Goal: Check status: Check status

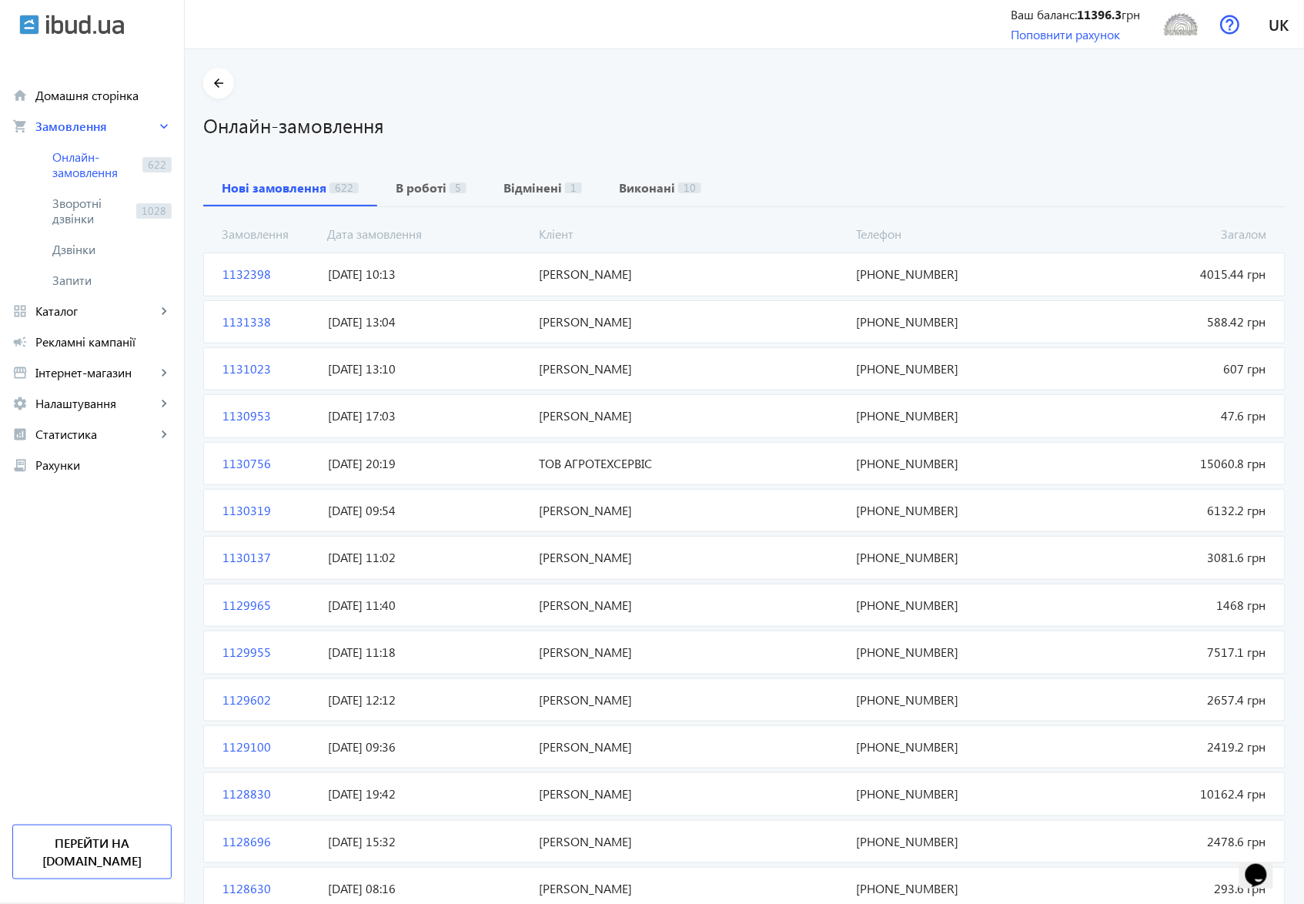
click at [241, 272] on span "1132398" at bounding box center [268, 274] width 105 height 17
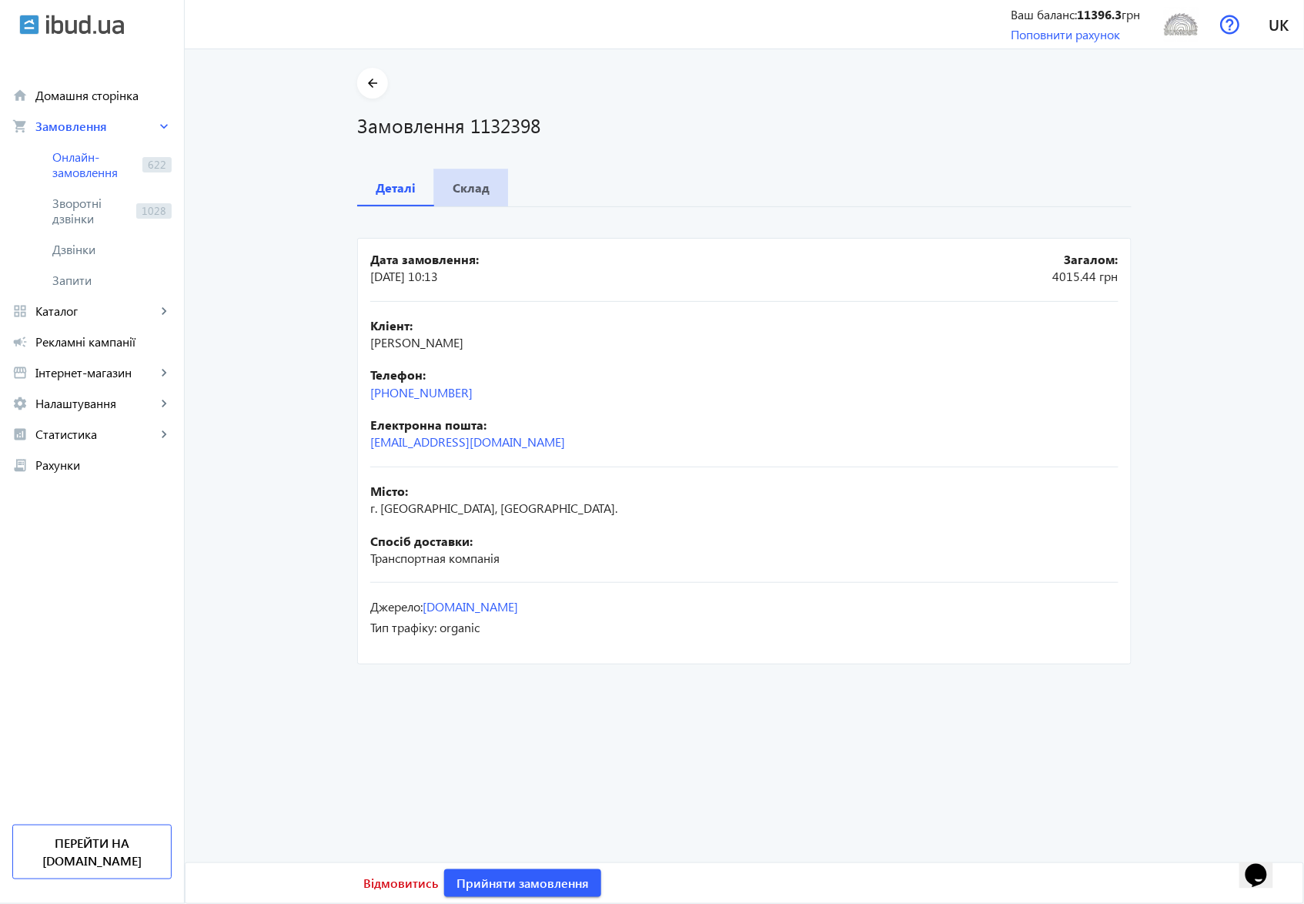
click at [468, 186] on b "Склад" at bounding box center [471, 188] width 37 height 12
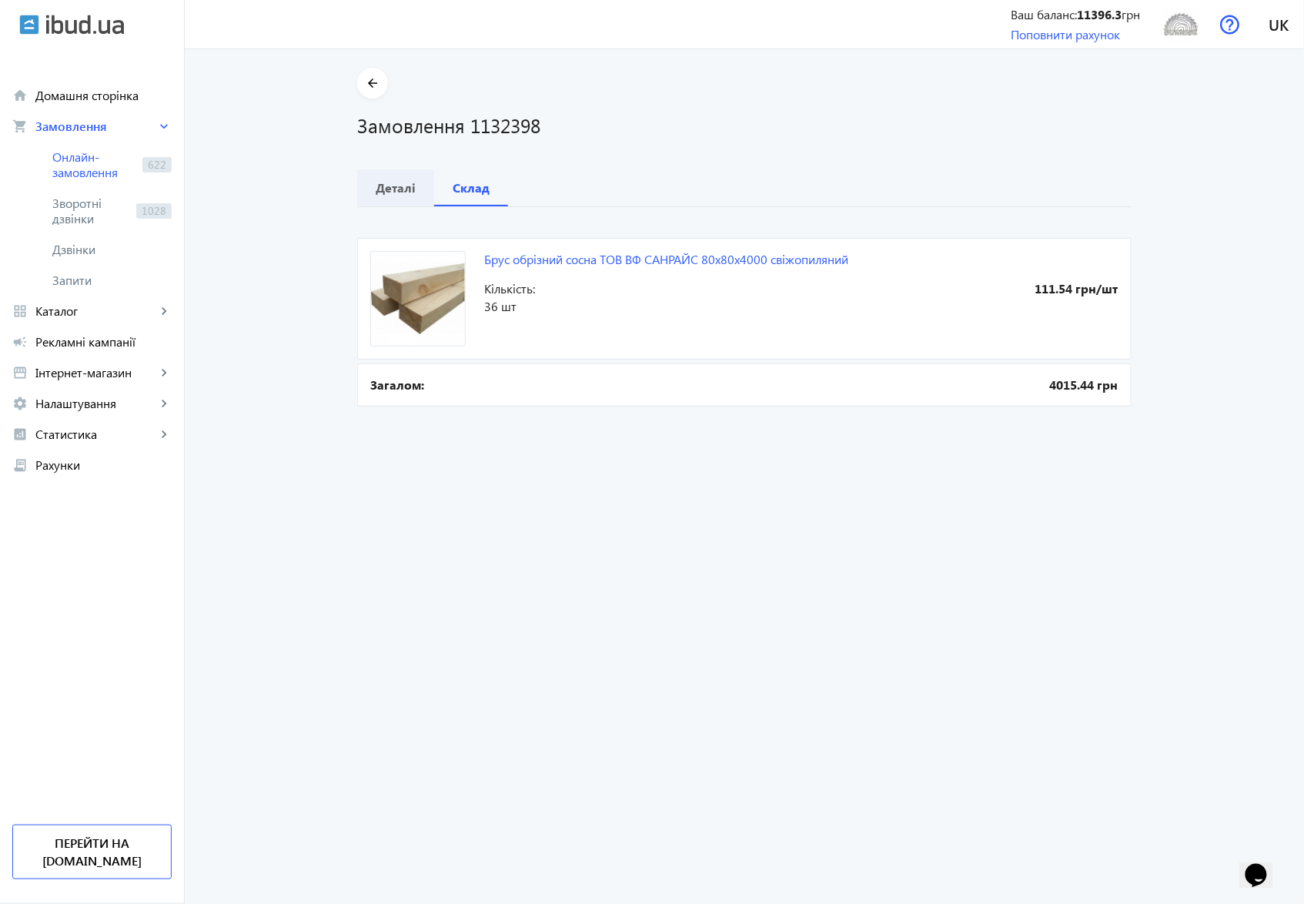
click at [383, 188] on b "Деталі" at bounding box center [396, 188] width 40 height 12
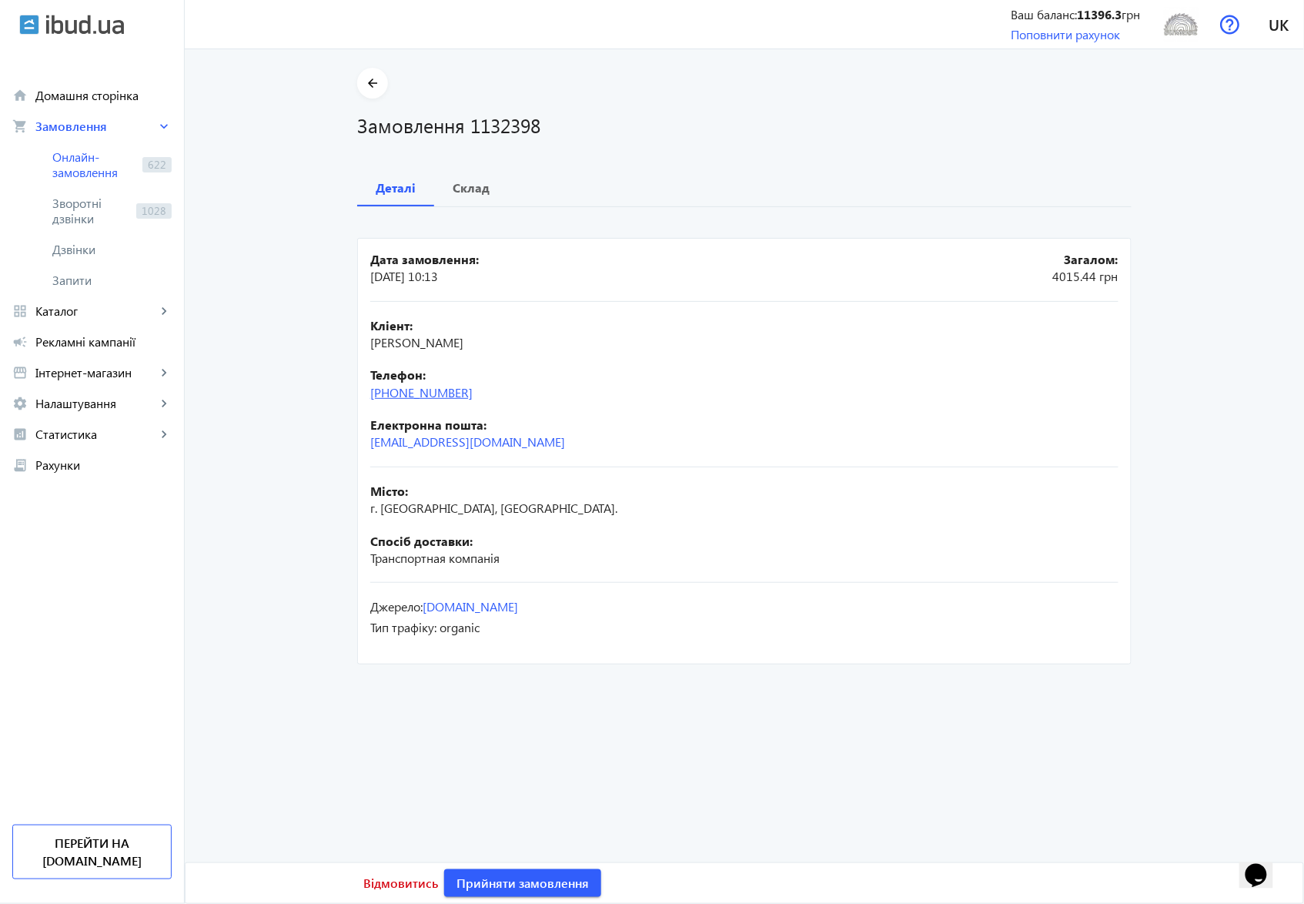
drag, startPoint x: 478, startPoint y: 397, endPoint x: 403, endPoint y: 391, distance: 74.9
click at [403, 391] on div "Телефон: [PHONE_NUMBER]" at bounding box center [744, 383] width 748 height 35
copy link "97) [PHONE_NUMBER]"
click at [459, 189] on b "Склад" at bounding box center [471, 188] width 37 height 12
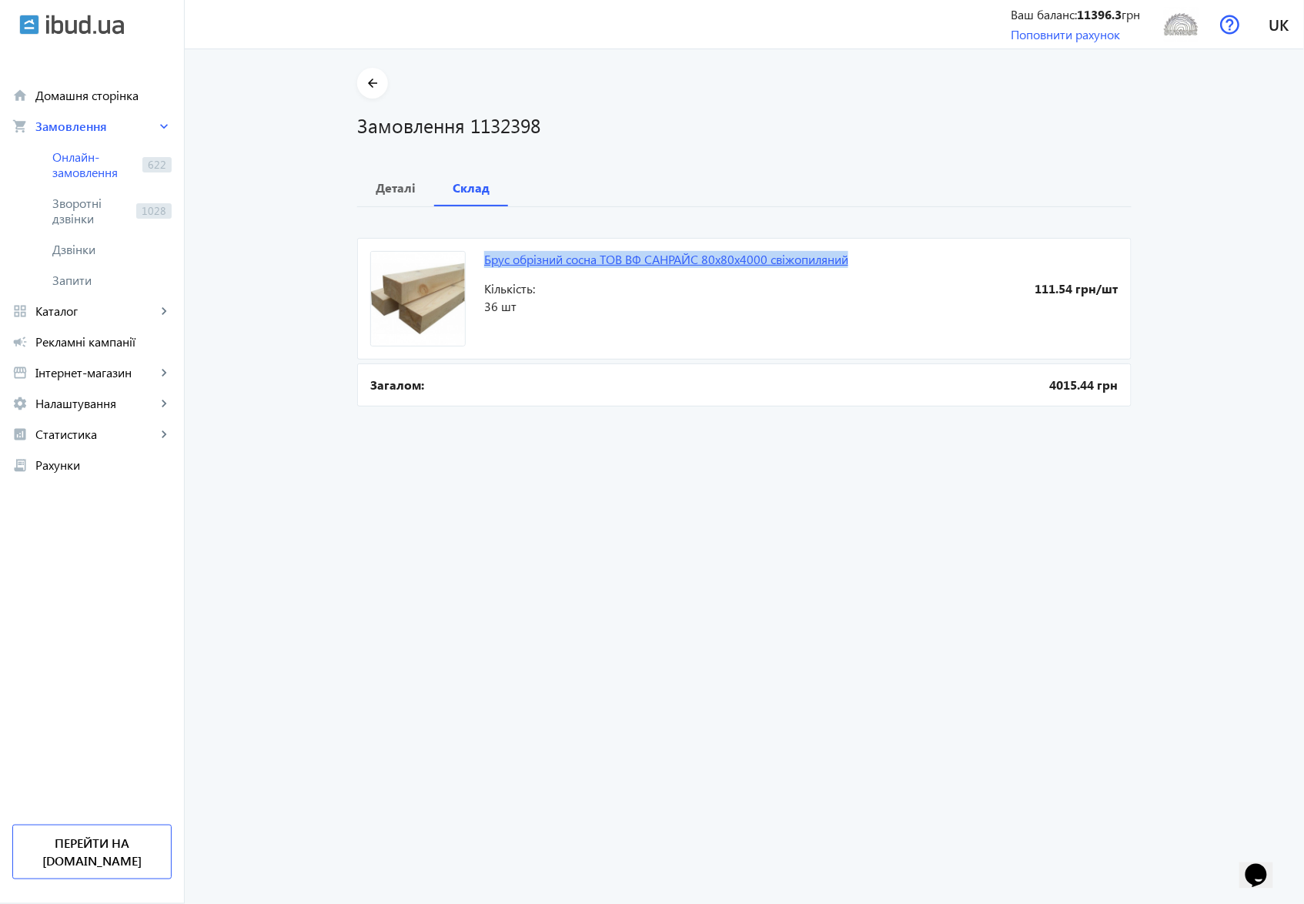
drag, startPoint x: 474, startPoint y: 256, endPoint x: 848, endPoint y: 260, distance: 374.2
click at [848, 260] on mat-card "Брус обрізний сосна ТОВ ВФ СAНPAЙC 80х80х4000 свіжопиляний 111.54 грн/шт Кількі…" at bounding box center [744, 299] width 775 height 122
copy link "Брус обрізний сосна ТОВ ВФ СAНPAЙC 80х80х4000 свіжопиляний"
drag, startPoint x: 537, startPoint y: 125, endPoint x: 466, endPoint y: 121, distance: 70.9
click at [466, 121] on h1 "Замовлення 1132398" at bounding box center [744, 125] width 775 height 27
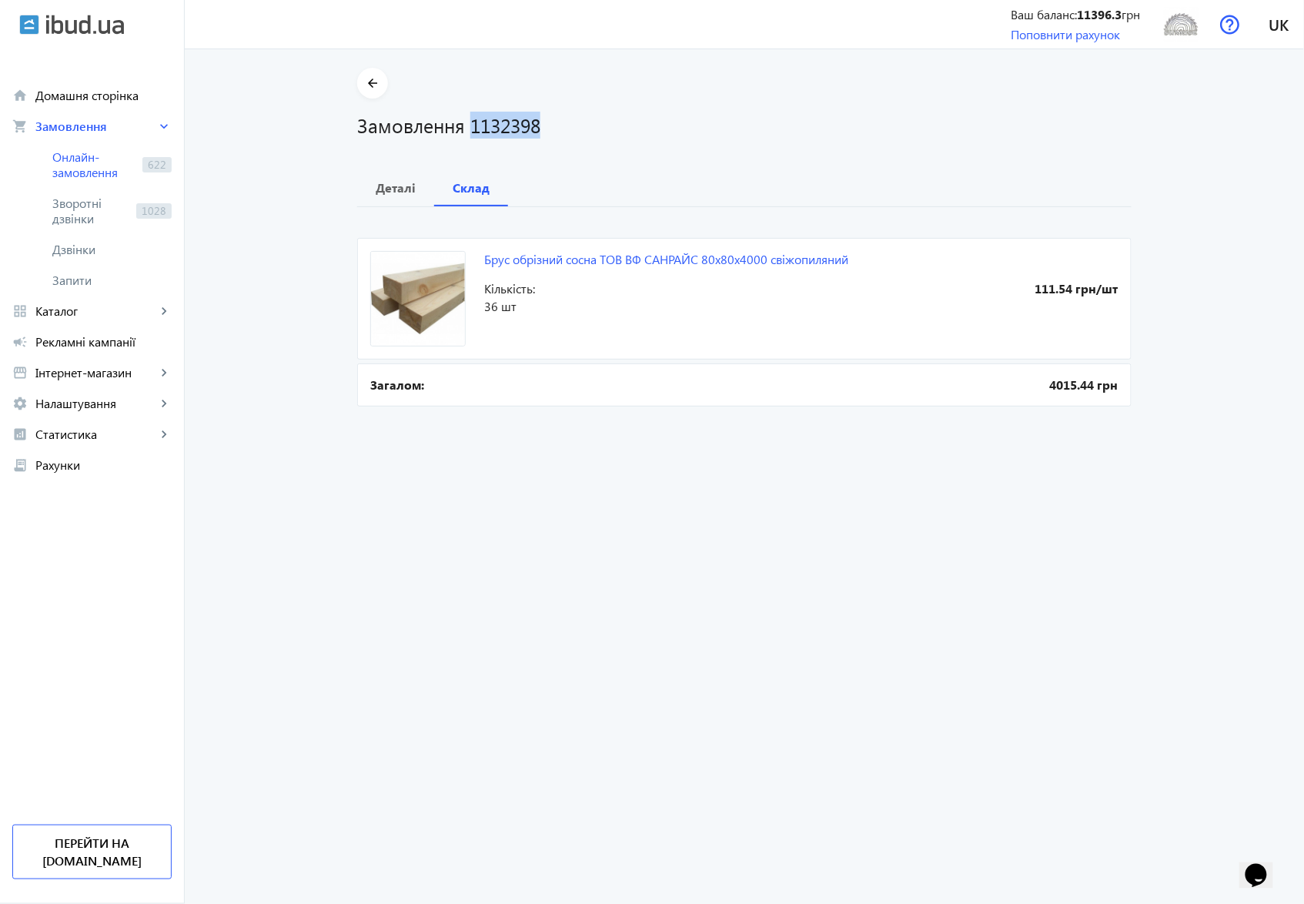
copy h1 "1132398"
